Goal: Information Seeking & Learning: Learn about a topic

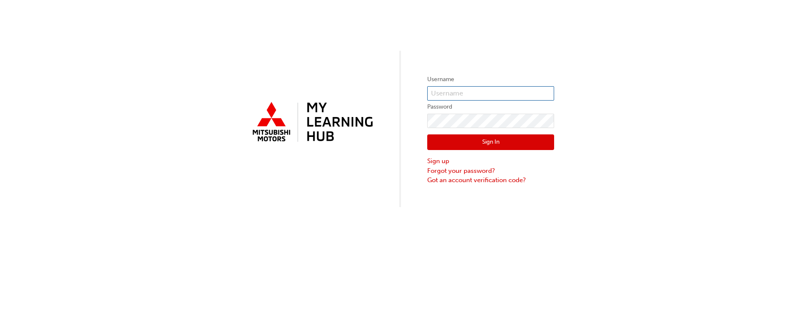
click at [466, 91] on input "text" at bounding box center [490, 93] width 127 height 14
click at [631, 61] on div "Username Password Sign In Sign up Forgot your password? Got an account verifica…" at bounding box center [401, 103] width 802 height 207
click at [439, 92] on input "text" at bounding box center [490, 93] width 127 height 14
click at [615, 71] on div "Username Password Sign In Sign up Forgot your password? Got an account verifica…" at bounding box center [401, 103] width 802 height 207
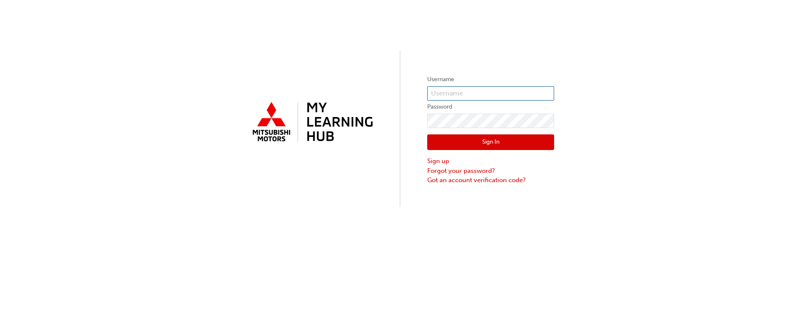
click at [441, 90] on input "text" at bounding box center [490, 93] width 127 height 14
click at [441, 91] on input "text" at bounding box center [490, 93] width 127 height 14
type input "0005002043"
click at [493, 143] on button "Sign In" at bounding box center [490, 142] width 127 height 16
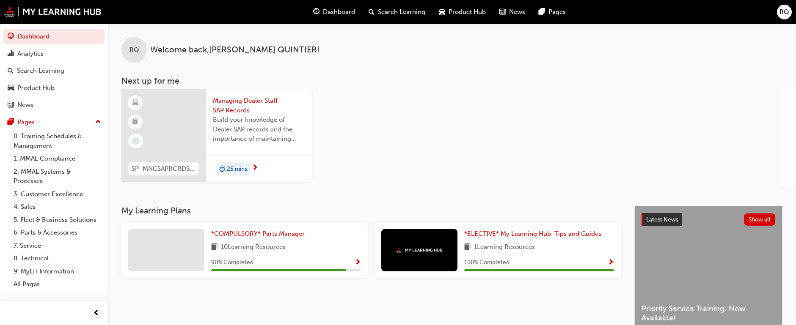
click at [157, 113] on div at bounding box center [163, 135] width 85 height 93
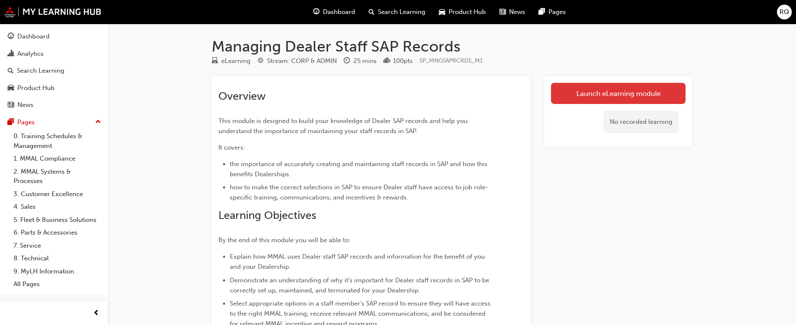
click at [616, 91] on link "Launch eLearning module" at bounding box center [618, 93] width 134 height 21
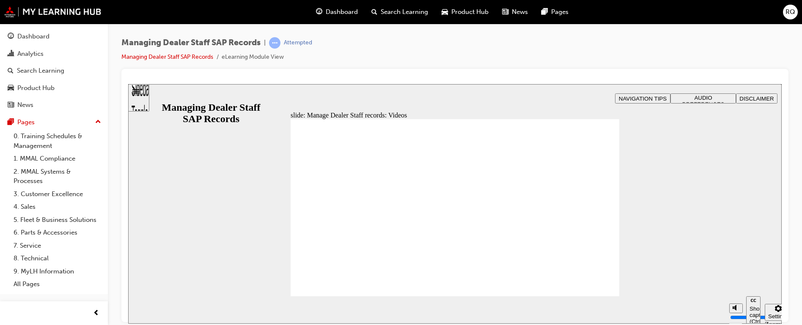
type input "123"
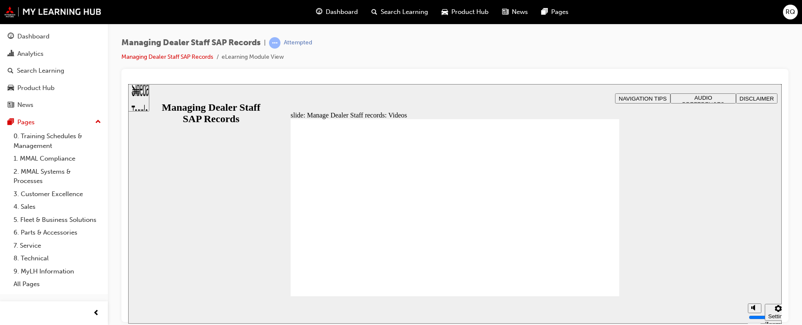
type input "127"
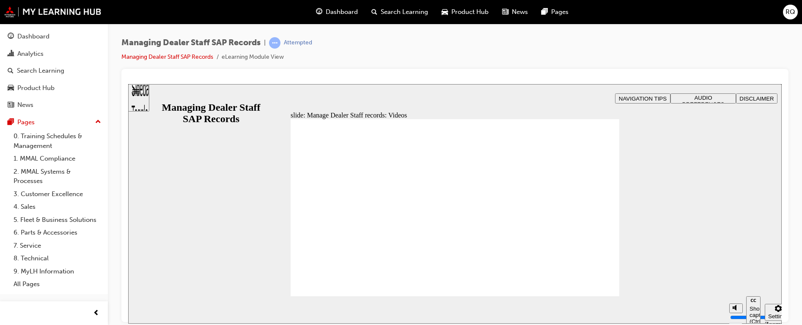
type input "254"
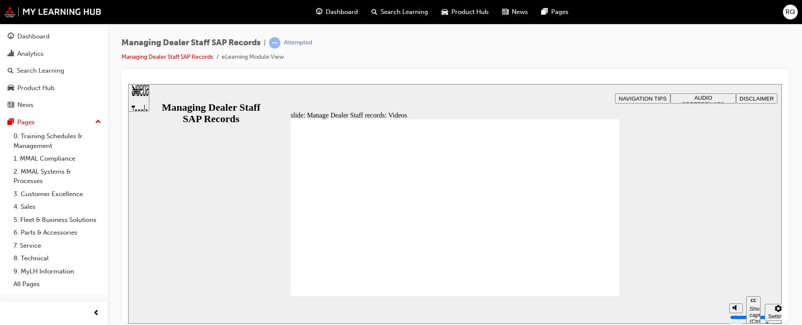
drag, startPoint x: 571, startPoint y: 268, endPoint x: 582, endPoint y: 268, distance: 11.4
type input "75"
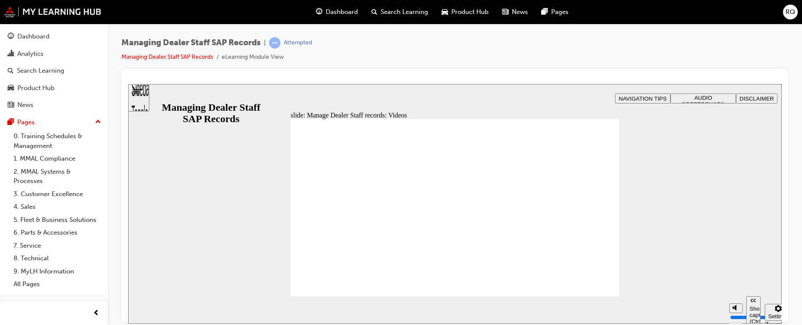
type input "79"
type input "0"
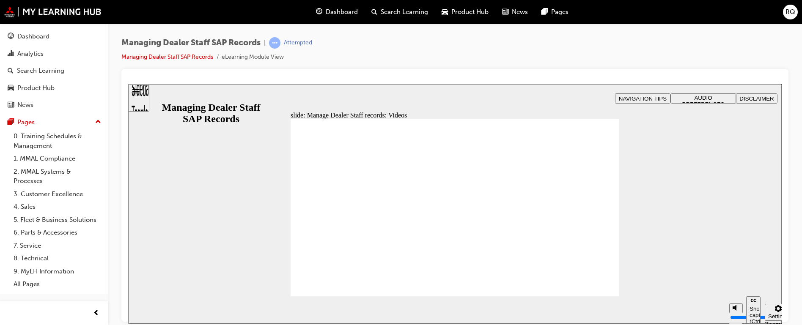
type input "79"
type input "0"
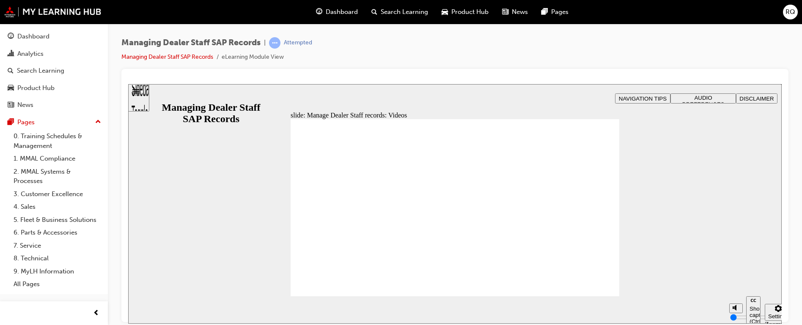
type input "144"
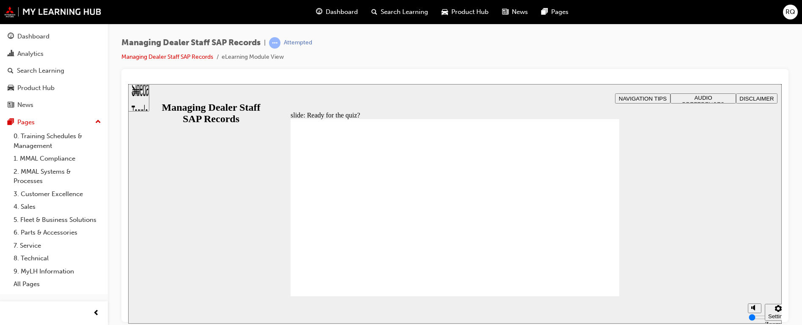
checkbox input "true"
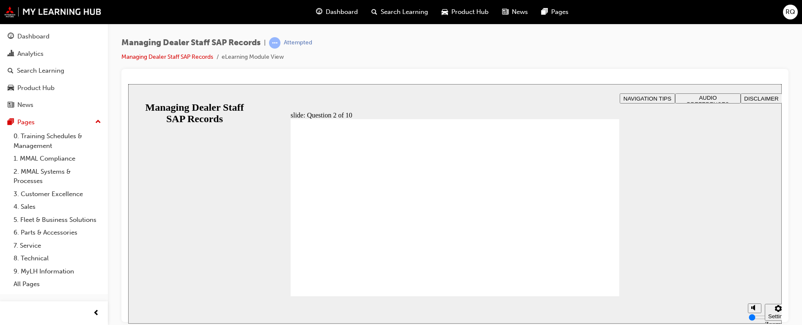
radio input "true"
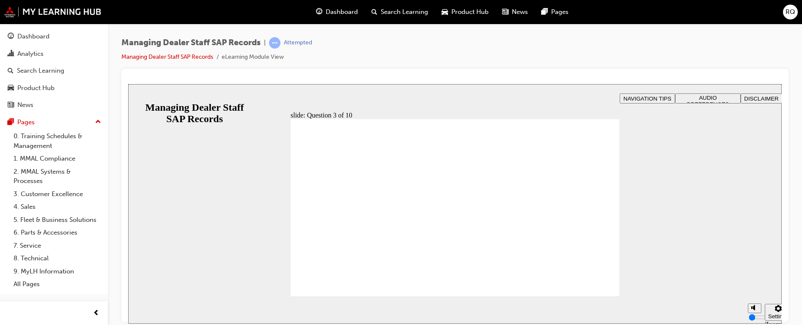
checkbox input "true"
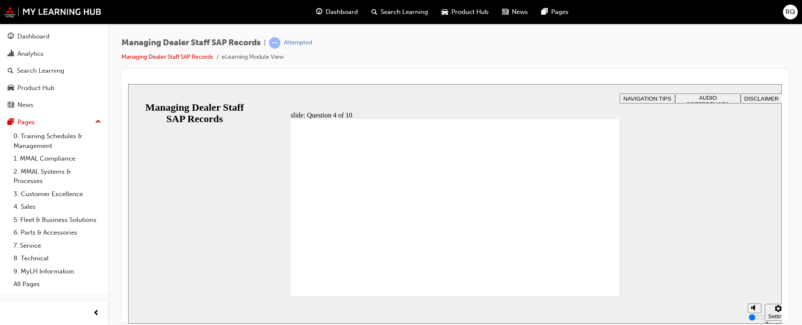
checkbox input "true"
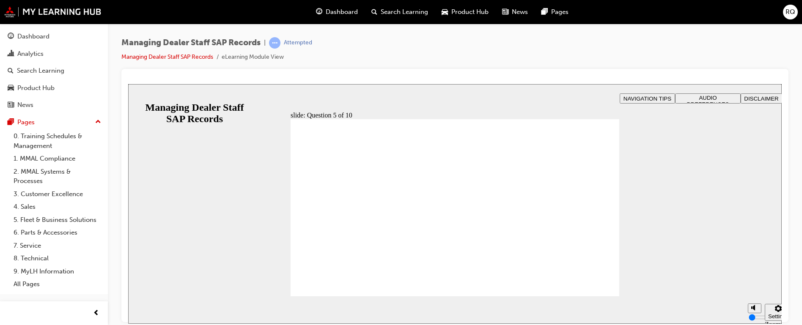
radio input "true"
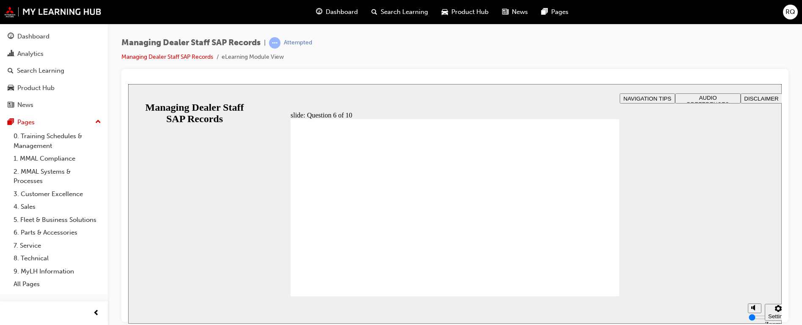
checkbox input "true"
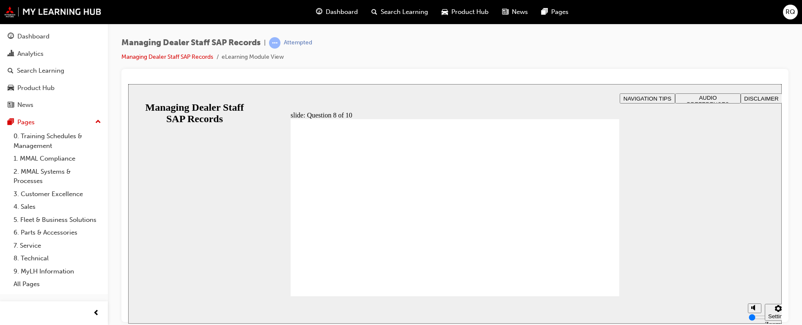
radio input "true"
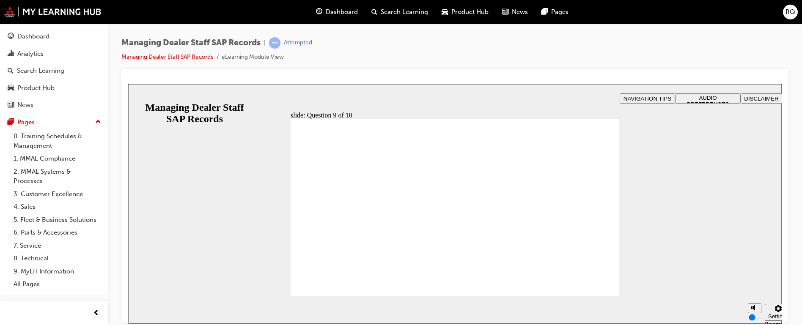
radio input "true"
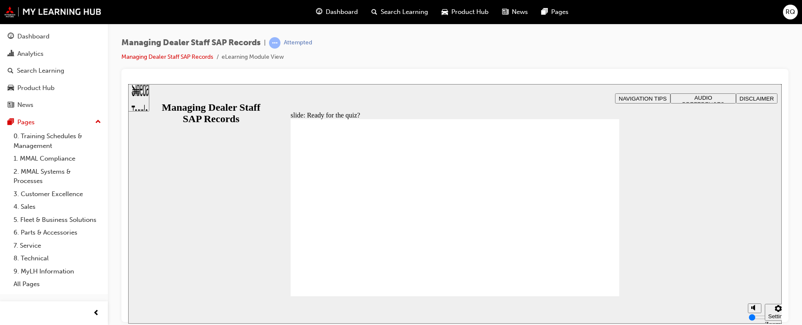
checkbox input "true"
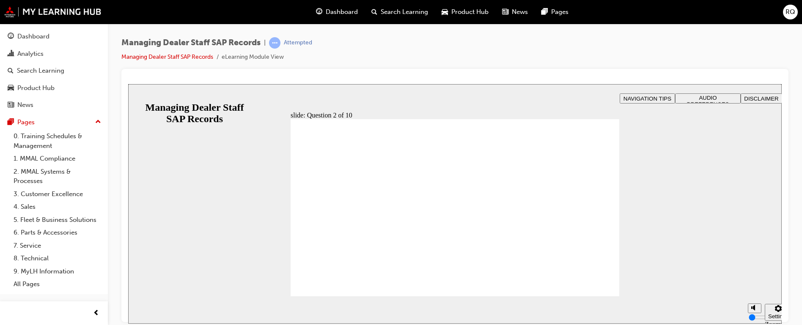
radio input "true"
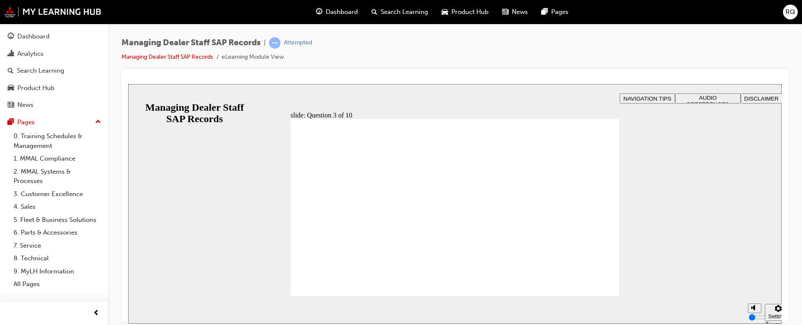
checkbox input "true"
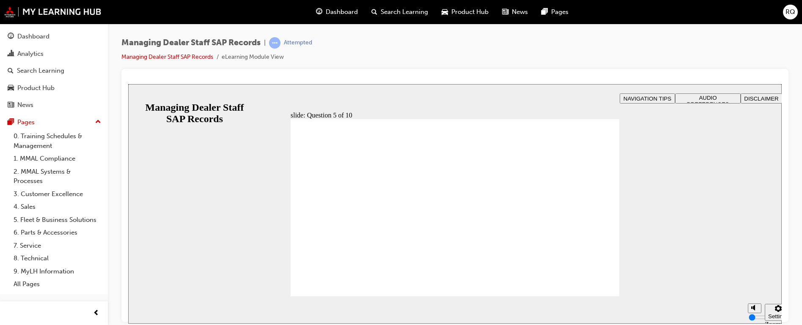
checkbox input "true"
radio input "true"
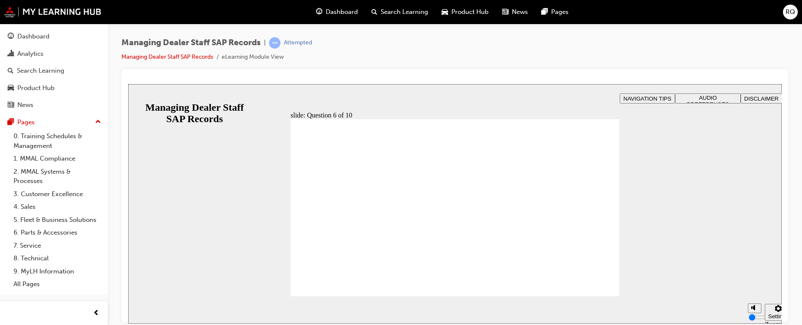
checkbox input "true"
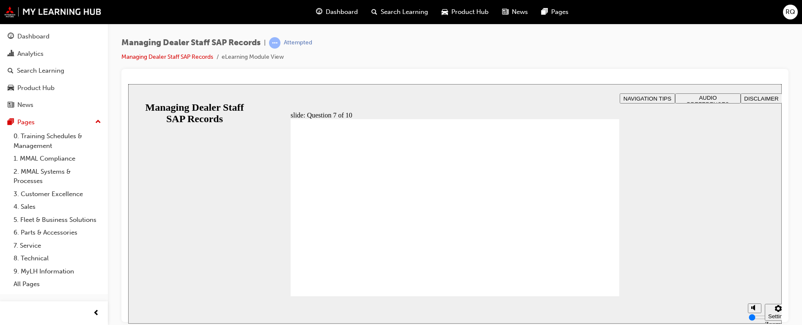
radio input "true"
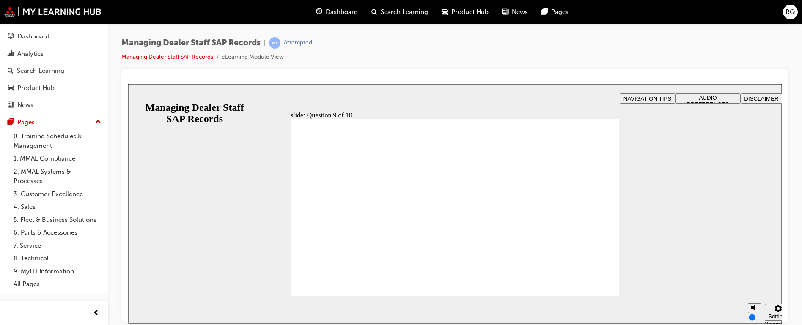
radio input "true"
